Goal: Browse casually

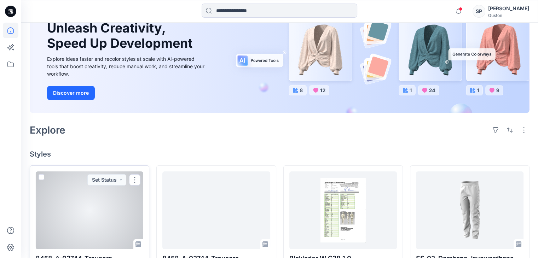
scroll to position [71, 0]
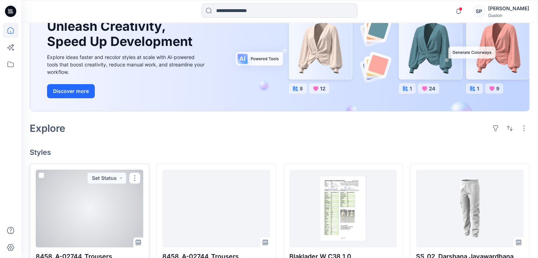
click at [93, 211] on div at bounding box center [90, 209] width 108 height 78
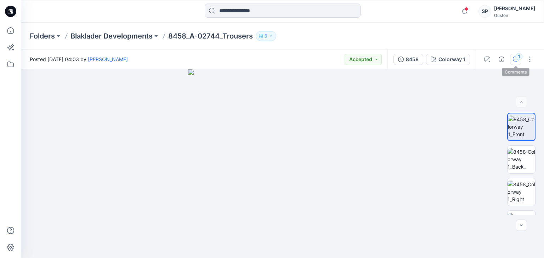
click at [514, 57] on icon "button" at bounding box center [516, 60] width 6 height 6
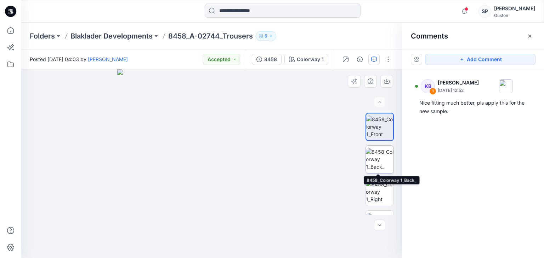
click at [376, 156] on img at bounding box center [380, 159] width 28 height 22
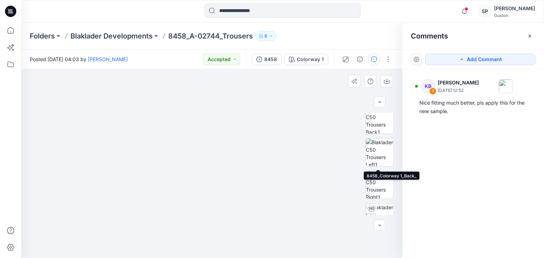
scroll to position [177, 0]
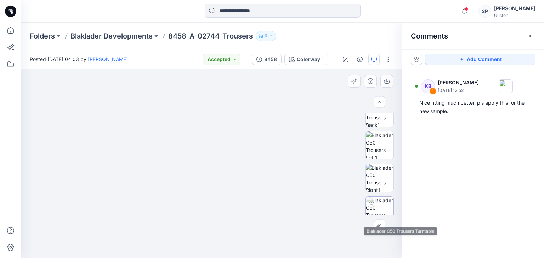
click at [377, 205] on img at bounding box center [380, 211] width 28 height 28
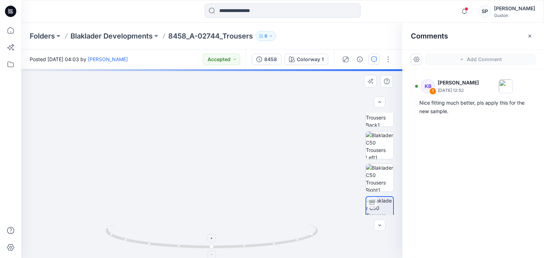
drag, startPoint x: 239, startPoint y: 135, endPoint x: 238, endPoint y: 241, distance: 106.2
click at [238, 241] on div at bounding box center [211, 163] width 381 height 189
drag, startPoint x: 247, startPoint y: 161, endPoint x: 244, endPoint y: 211, distance: 50.7
click at [245, 211] on img at bounding box center [210, 141] width 561 height 234
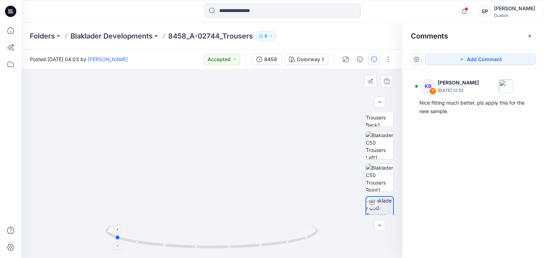
drag, startPoint x: 207, startPoint y: 248, endPoint x: 121, endPoint y: 224, distance: 89.7
click at [114, 229] on icon at bounding box center [212, 237] width 214 height 27
drag, startPoint x: 117, startPoint y: 241, endPoint x: 148, endPoint y: 246, distance: 31.0
click at [148, 246] on icon at bounding box center [212, 237] width 214 height 27
click at [529, 36] on icon "button" at bounding box center [530, 36] width 6 height 6
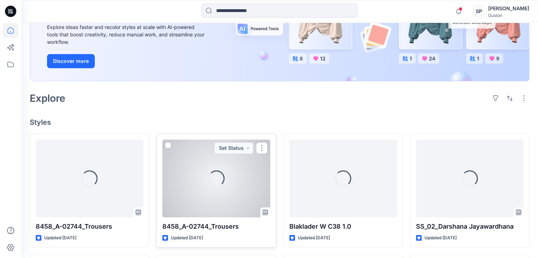
scroll to position [106, 0]
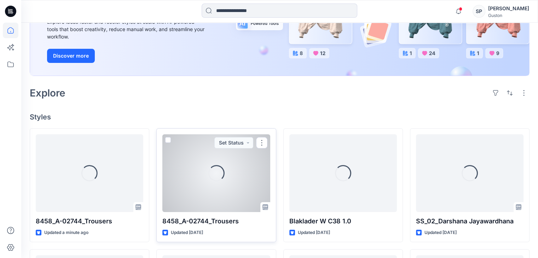
click at [191, 200] on div "Loading..." at bounding box center [216, 174] width 108 height 78
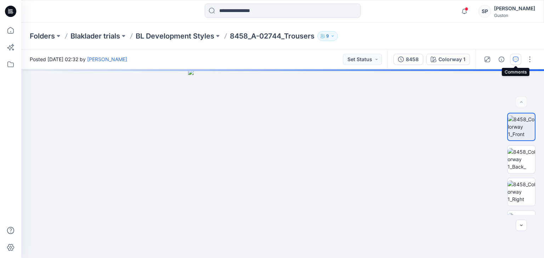
click at [518, 57] on icon "button" at bounding box center [516, 60] width 6 height 6
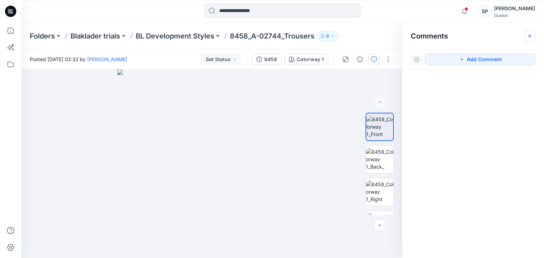
click at [530, 34] on icon "button" at bounding box center [530, 36] width 6 height 6
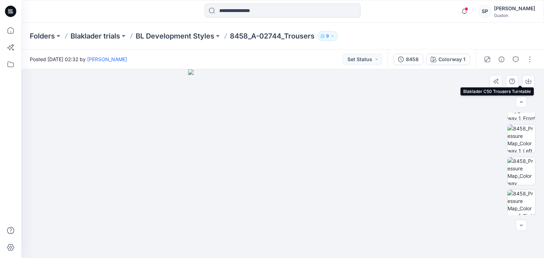
scroll to position [317, 0]
